Goal: Navigation & Orientation: Go to known website

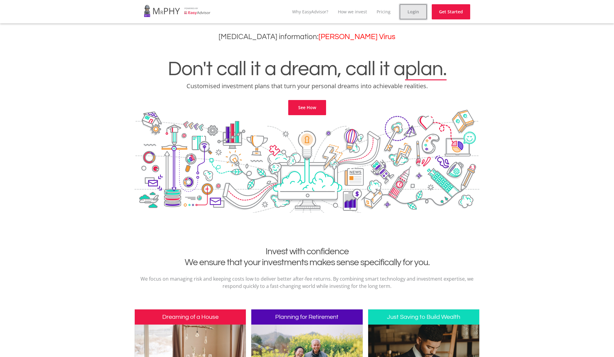
click at [416, 9] on link "Login" at bounding box center [413, 11] width 27 height 15
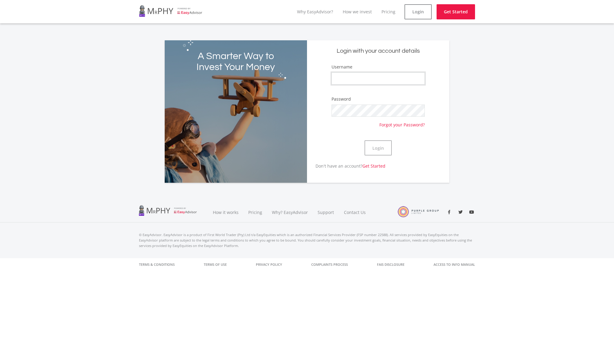
click at [343, 76] on input "Username" at bounding box center [378, 78] width 93 height 12
click at [312, 97] on form "Username Password Forgot your Password? Login" at bounding box center [378, 113] width 133 height 99
